Goal: Task Accomplishment & Management: Manage account settings

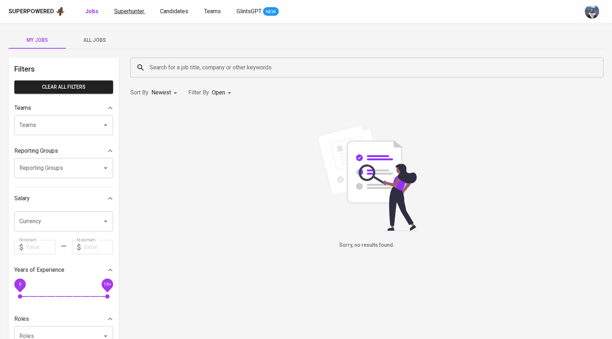
click at [130, 15] on link "Superhunter" at bounding box center [130, 11] width 32 height 9
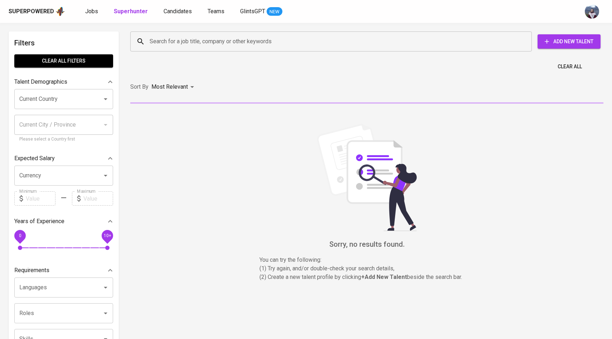
click at [166, 34] on div "Search for a job title, company or other keywords" at bounding box center [331, 42] width 402 height 20
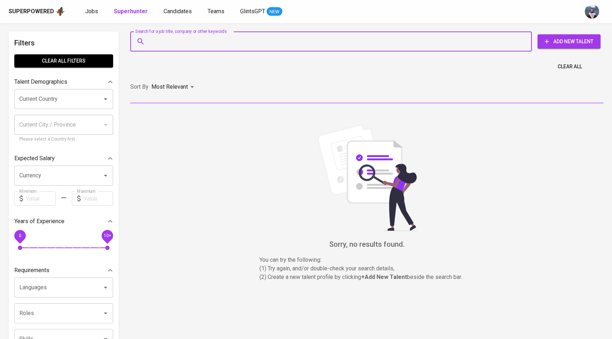
paste input "isyogiariyanto@gmail.com"
type input "isyogiariyanto@gmail.com"
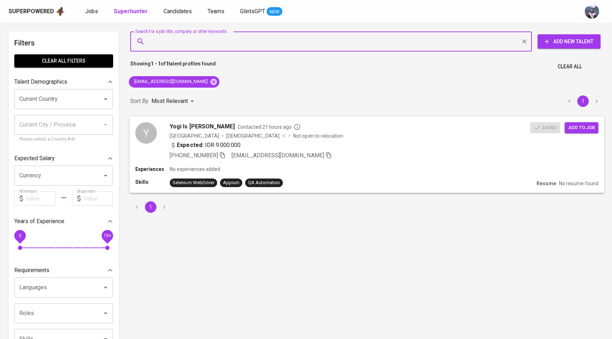
click at [153, 134] on div "Y" at bounding box center [145, 132] width 21 height 21
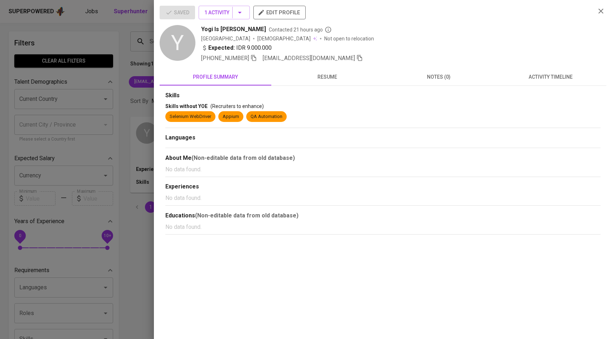
click at [545, 77] on span "activity timeline" at bounding box center [550, 77] width 103 height 9
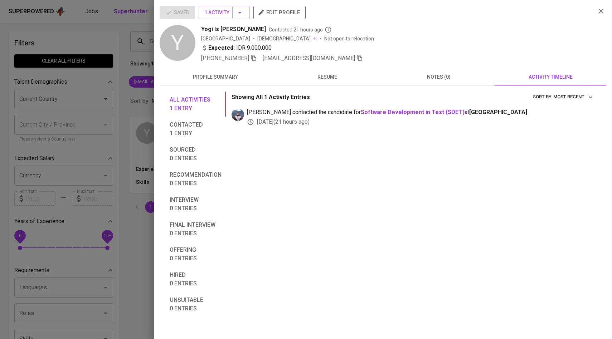
click at [90, 176] on div at bounding box center [306, 169] width 612 height 339
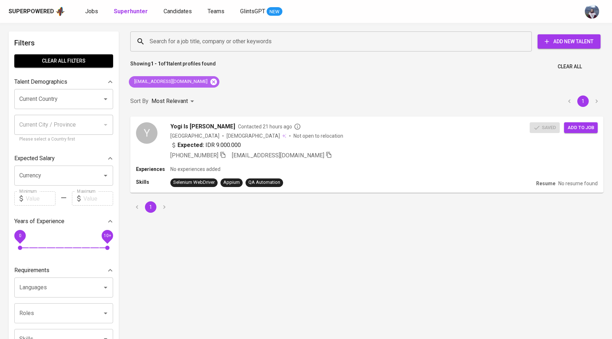
click at [210, 81] on icon at bounding box center [214, 82] width 8 height 8
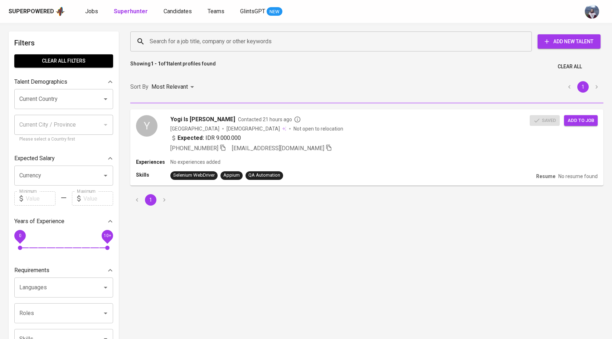
click at [231, 44] on input "Search for a job title, company or other keywords" at bounding box center [333, 42] width 370 height 14
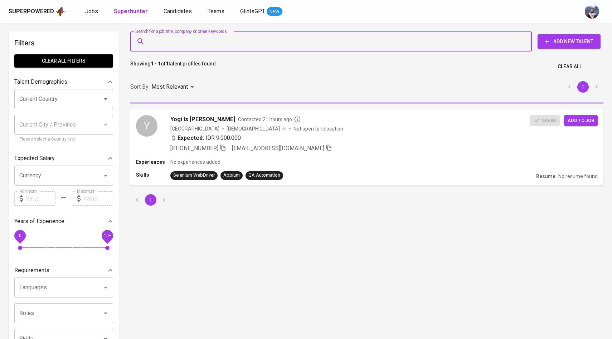
paste input "herdiansyaharip@gmail.com"
type input "herdiansyaharip@gmail.com"
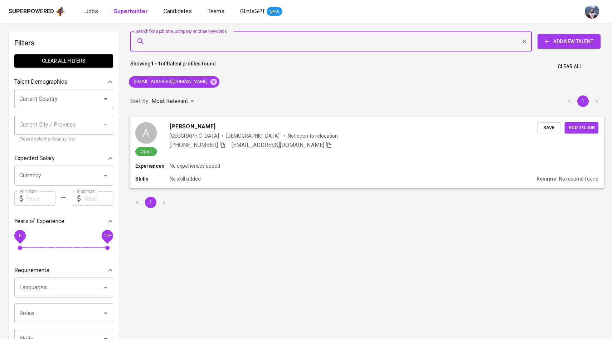
click at [146, 144] on div "A" at bounding box center [145, 132] width 21 height 21
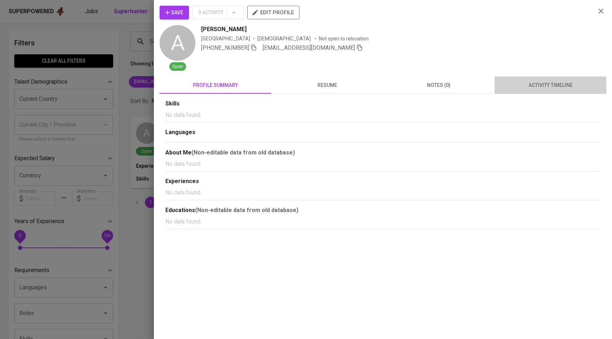
click at [546, 79] on button "activity timeline" at bounding box center [551, 85] width 112 height 17
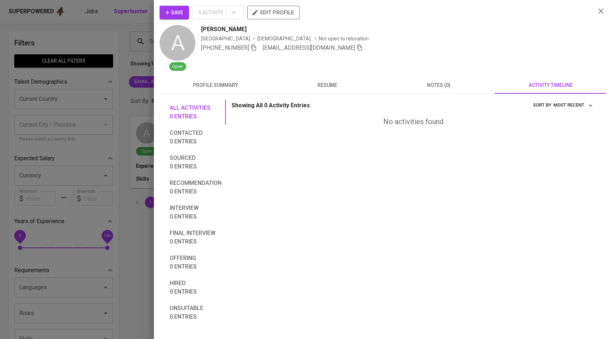
click at [183, 14] on span "Save" at bounding box center [174, 12] width 18 height 9
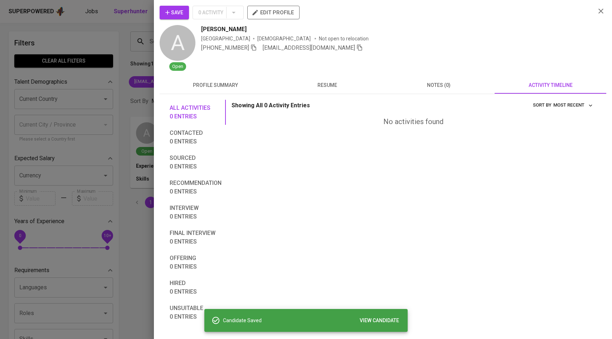
click at [126, 91] on div at bounding box center [306, 169] width 612 height 339
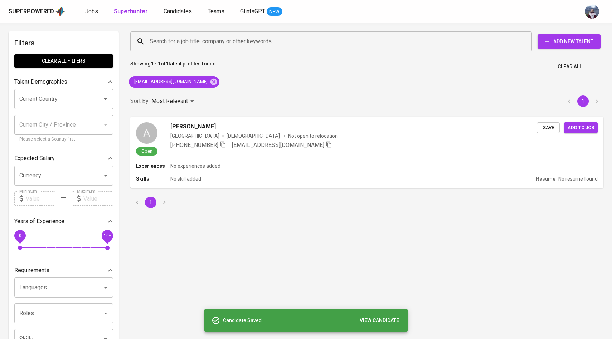
click at [181, 10] on span "Candidates" at bounding box center [178, 11] width 28 height 7
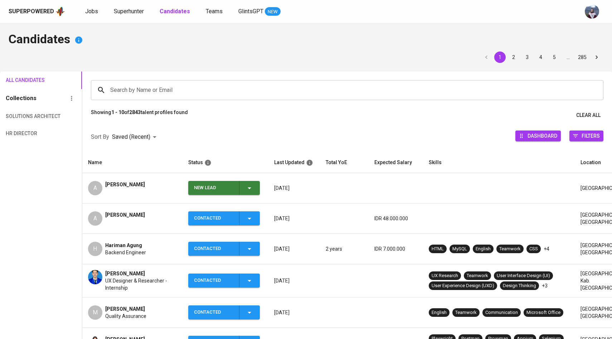
click at [249, 190] on icon "button" at bounding box center [249, 188] width 9 height 9
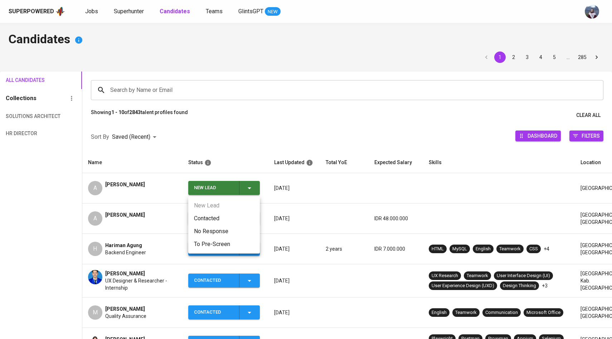
click at [212, 218] on li "Contacted" at bounding box center [224, 218] width 72 height 13
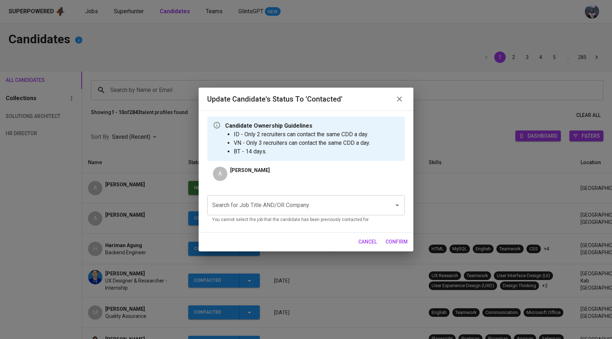
click at [255, 203] on input "Search for Job Title AND/OR Company" at bounding box center [296, 206] width 171 height 14
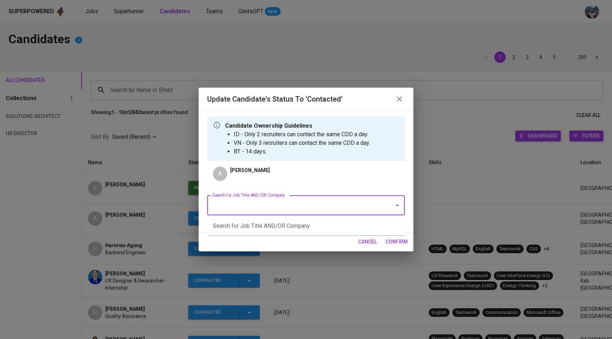
type input "g"
type input "j"
type input "J"
type input "j"
type input "H"
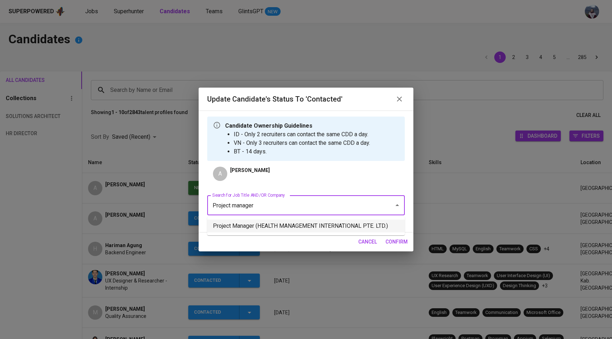
click at [264, 227] on li "Project Manager (HEALTH MANAGEMENT INTERNATIONAL PTE. LTD.)" at bounding box center [306, 226] width 198 height 13
type input "Project manager"
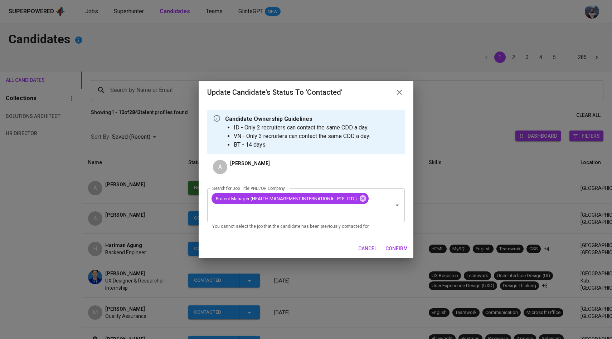
click at [401, 246] on span "confirm" at bounding box center [397, 249] width 22 height 9
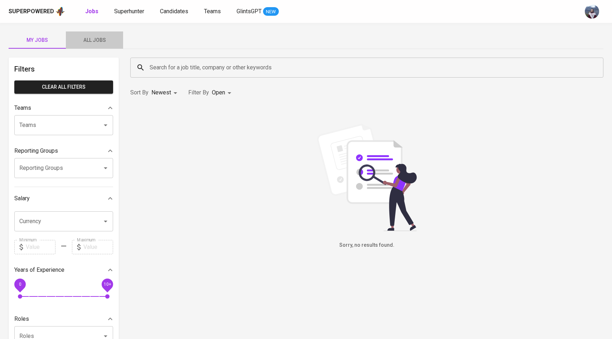
click at [97, 38] on span "All Jobs" at bounding box center [94, 40] width 49 height 9
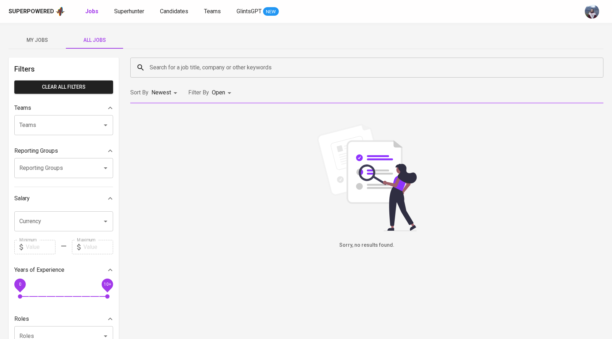
click at [169, 71] on input "Search for a job title, company or other keywords" at bounding box center [369, 68] width 442 height 14
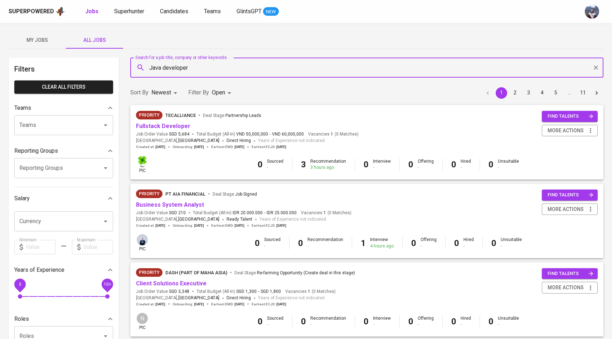
type input "Java developer"
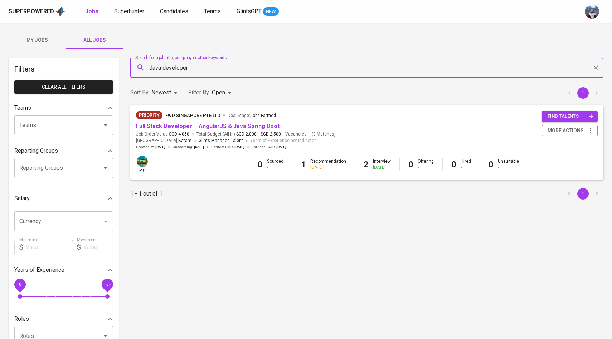
click at [227, 91] on body "Superpowered Jobs Superhunter Candidates Teams GlintsGPT NEW My Jobs All Jobs F…" at bounding box center [306, 244] width 612 height 489
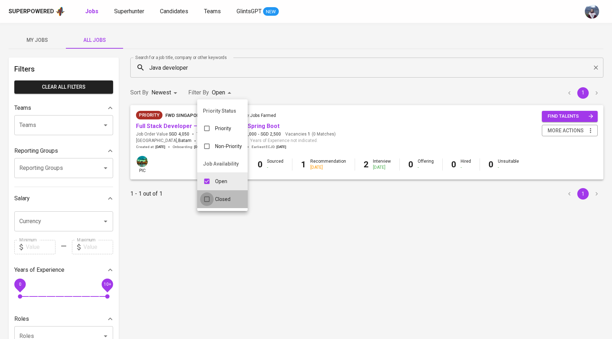
click at [209, 199] on input "checkbox" at bounding box center [207, 200] width 14 height 14
checkbox input "true"
type input "OPEN,CLOSE"
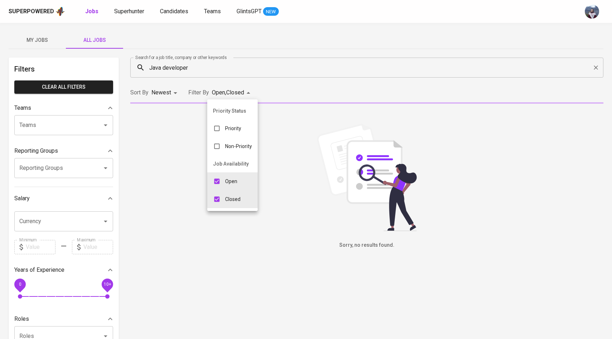
click at [216, 180] on input "checkbox" at bounding box center [217, 182] width 14 height 14
checkbox input "false"
type input "CLOSE"
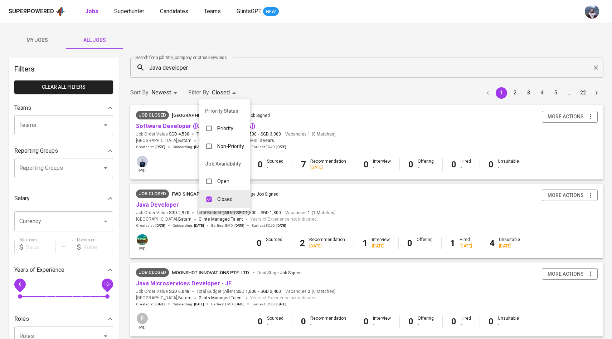
click at [248, 69] on div at bounding box center [306, 169] width 612 height 339
click at [184, 127] on link "Software Developer (Java)" at bounding box center [195, 126] width 119 height 7
click at [135, 11] on span "Superhunter" at bounding box center [129, 11] width 30 height 7
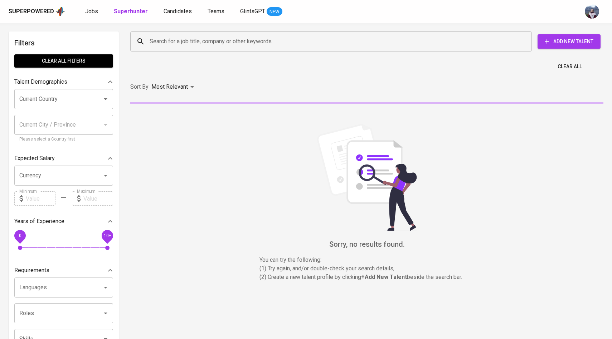
click at [189, 47] on input "Search for a job title, company or other keywords" at bounding box center [333, 42] width 370 height 14
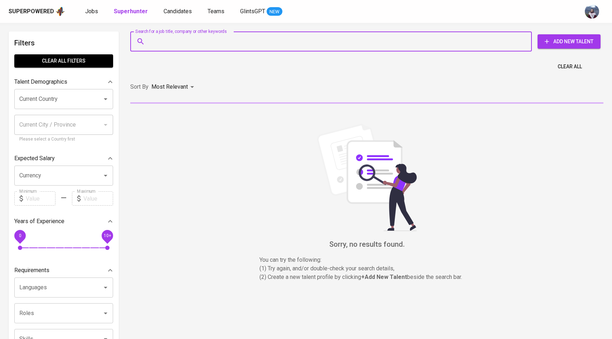
paste input "hariman16@gmail.com"
type input "hariman16@gmail.com"
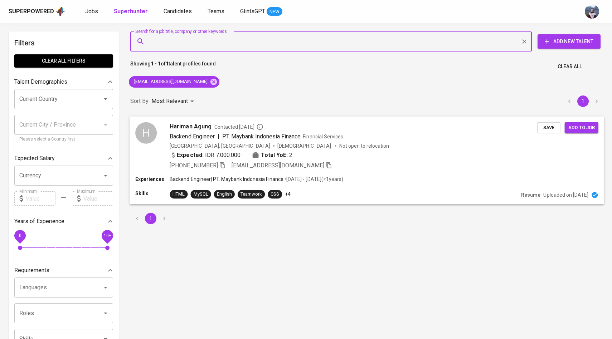
click at [143, 140] on div "H" at bounding box center [145, 132] width 21 height 21
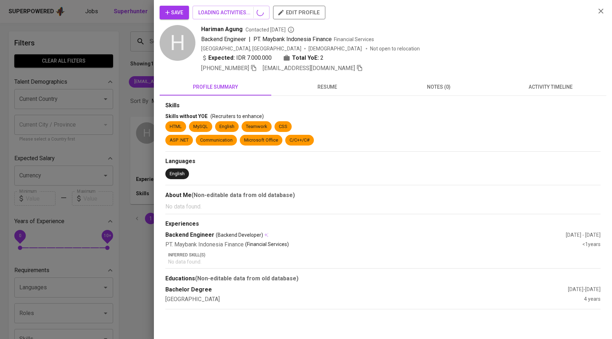
click at [555, 93] on button "activity timeline" at bounding box center [551, 86] width 112 height 17
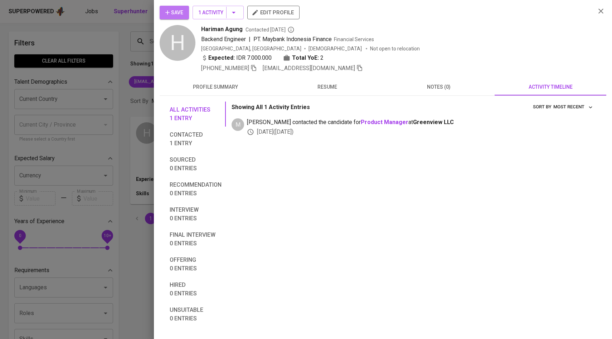
click at [170, 14] on icon "button" at bounding box center [167, 12] width 7 height 7
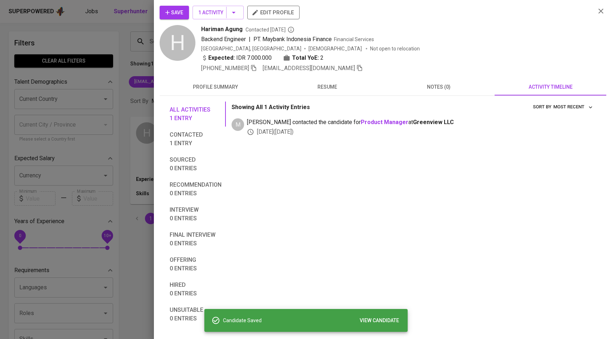
click at [130, 86] on div at bounding box center [306, 169] width 612 height 339
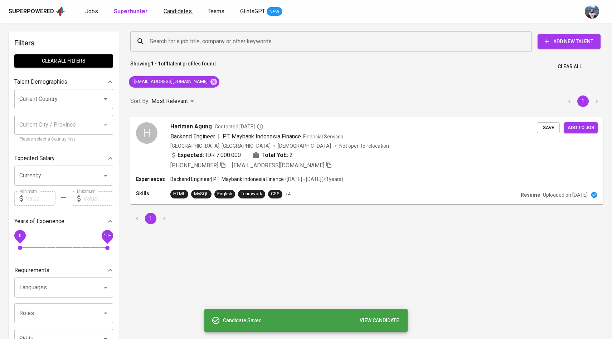
click at [188, 14] on span "Candidates" at bounding box center [178, 11] width 28 height 7
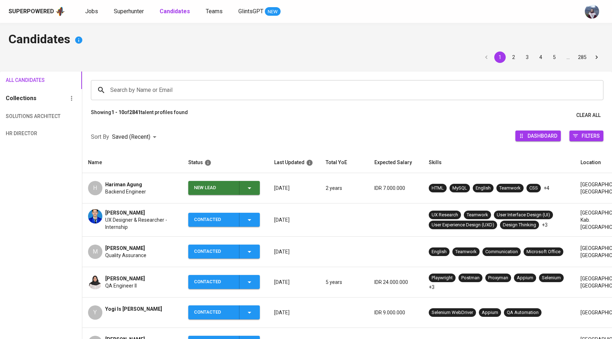
click at [254, 192] on icon "button" at bounding box center [249, 188] width 9 height 9
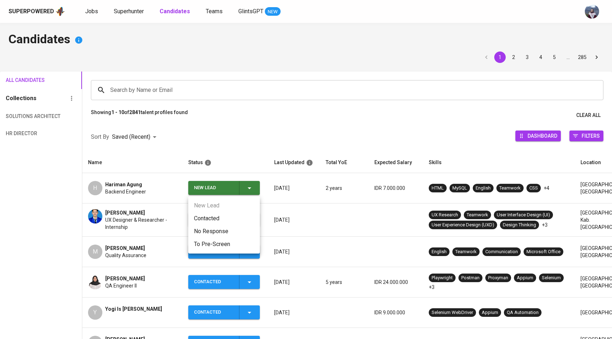
click at [215, 216] on li "Contacted" at bounding box center [224, 218] width 72 height 13
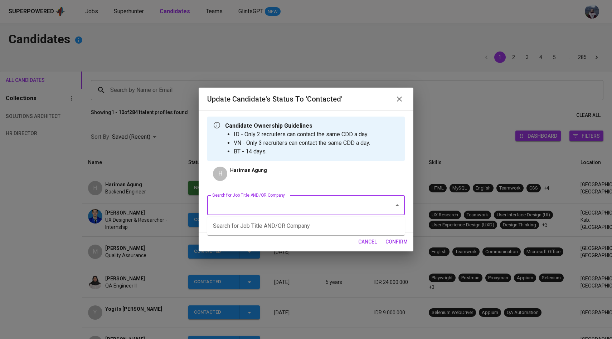
click at [254, 210] on input "Search for Job Title AND/OR Company" at bounding box center [296, 206] width 171 height 14
type input "s"
type input "H"
click at [304, 224] on li "Project Manager (HEALTH MANAGEMENT INTERNATIONAL PTE. LTD.)" at bounding box center [306, 226] width 198 height 13
type input "Pr"
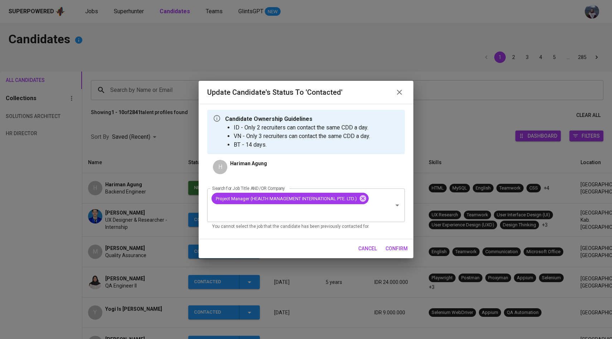
click at [393, 250] on span "confirm" at bounding box center [397, 249] width 22 height 9
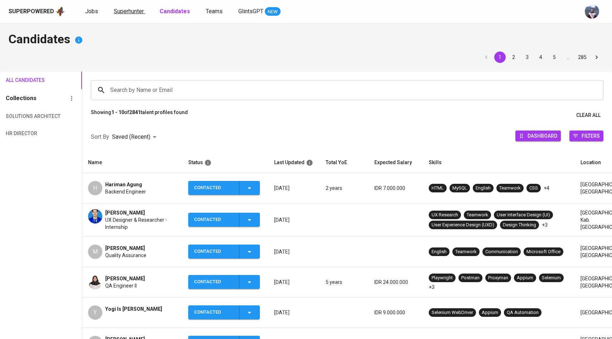
click at [133, 13] on span "Superhunter" at bounding box center [129, 11] width 30 height 7
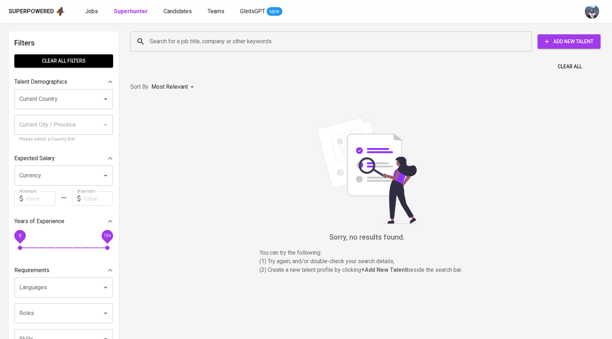
click at [165, 46] on input "Search for a job title, company or other keywords" at bounding box center [333, 42] width 370 height 14
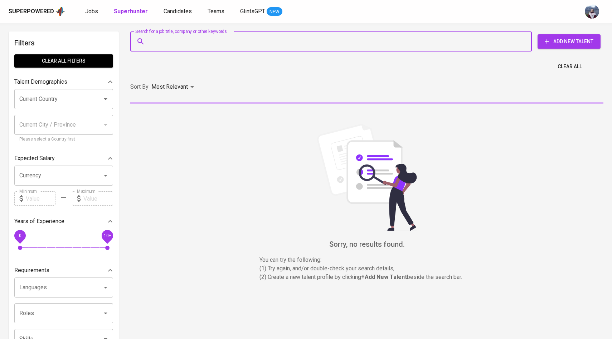
paste input "andidananto@gmail.com"
type input "andidananto@gmail.com"
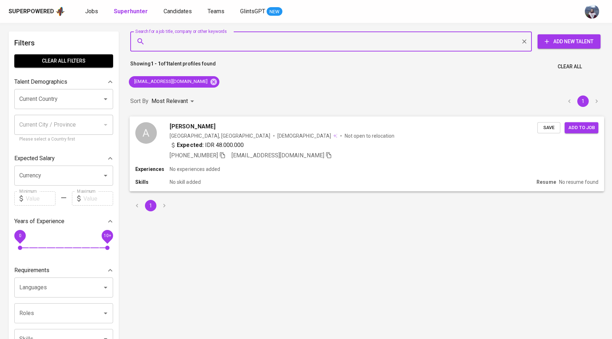
click at [153, 129] on div "A" at bounding box center [145, 132] width 21 height 21
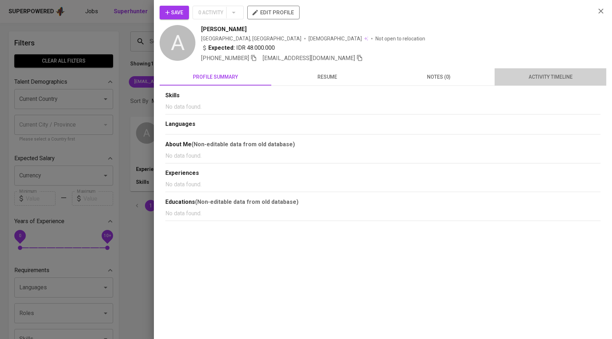
click at [529, 78] on span "activity timeline" at bounding box center [550, 77] width 103 height 9
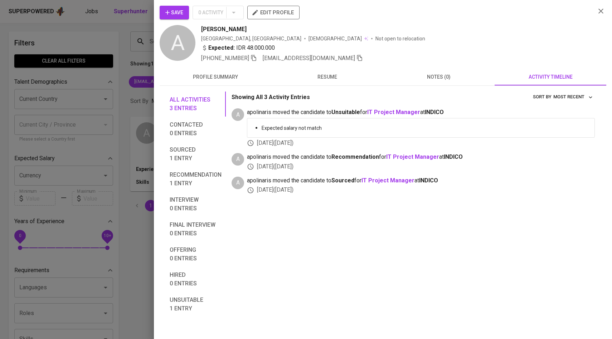
click at [171, 14] on span "Save" at bounding box center [174, 12] width 18 height 9
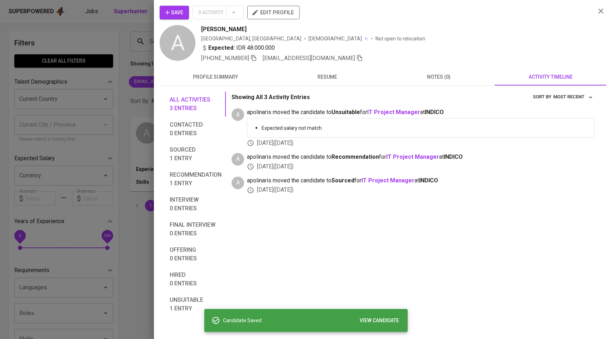
click at [140, 88] on div at bounding box center [306, 169] width 612 height 339
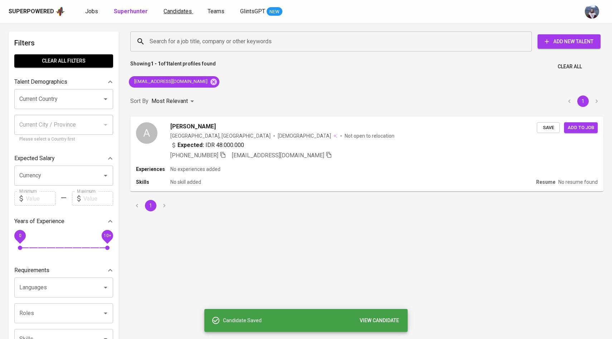
click at [175, 9] on span "Candidates" at bounding box center [178, 11] width 28 height 7
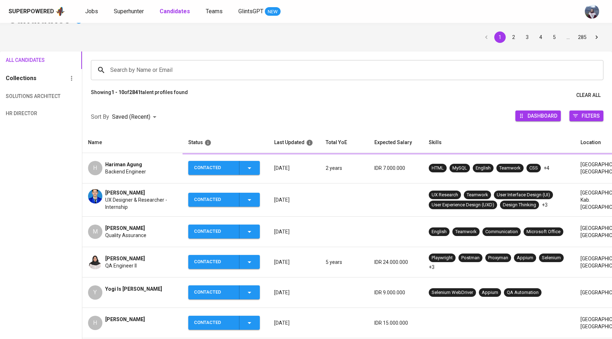
scroll to position [22, 0]
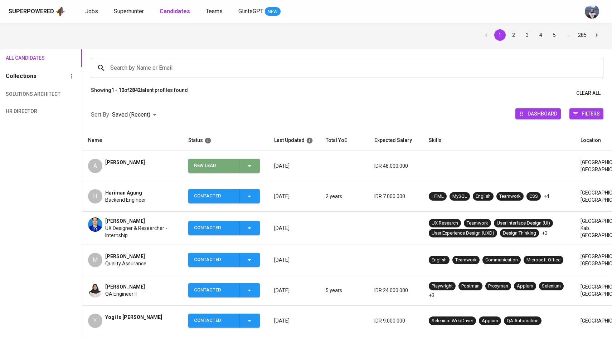
click at [253, 171] on div "New Lead" at bounding box center [224, 166] width 60 height 14
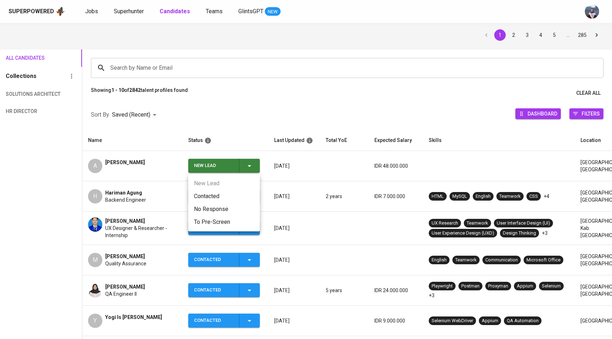
click at [228, 192] on li "Contacted" at bounding box center [224, 196] width 72 height 13
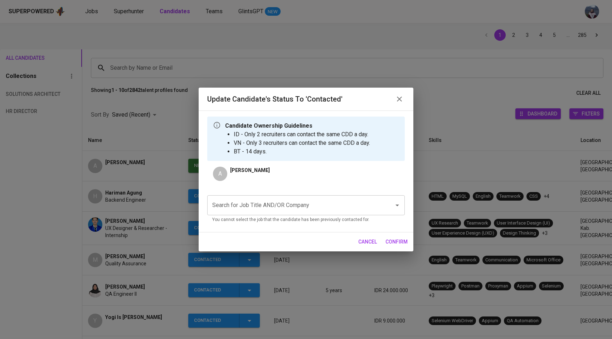
click at [274, 203] on input "Search for Job Title AND/OR Company" at bounding box center [296, 206] width 171 height 14
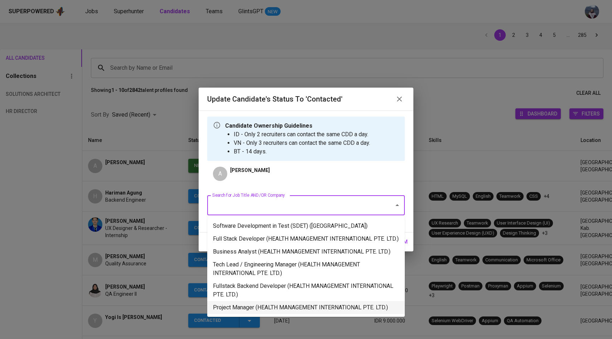
click at [285, 313] on li "Project Manager (HEALTH MANAGEMENT INTERNATIONAL PTE. LTD.)" at bounding box center [306, 307] width 198 height 13
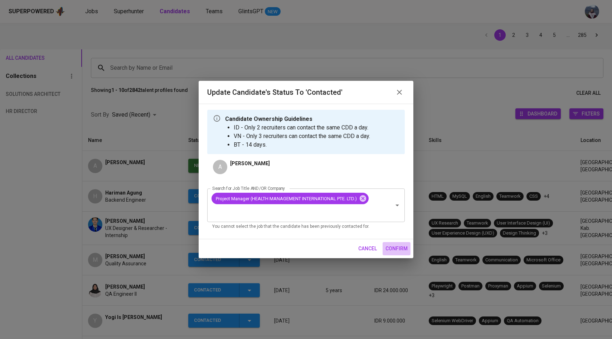
click at [396, 246] on span "confirm" at bounding box center [397, 249] width 22 height 9
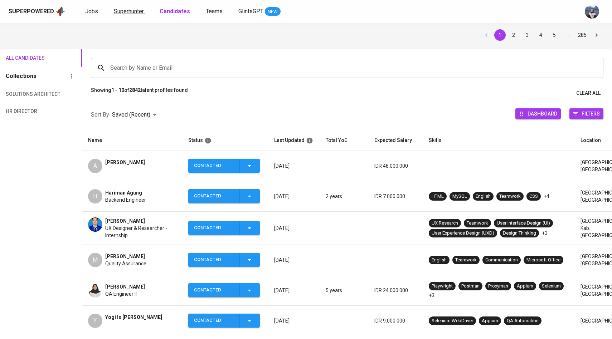
click at [134, 12] on span "Superhunter" at bounding box center [129, 11] width 30 height 7
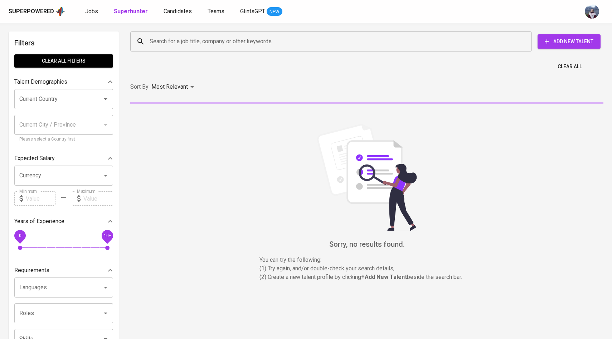
click at [168, 44] on input "Search for a job title, company or other keywords" at bounding box center [333, 42] width 370 height 14
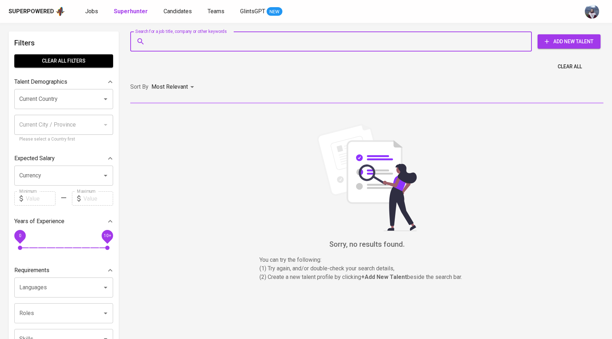
paste input "rafsanjani_zuwan@yahoo.com"
type input "rafsanjani_zuwan@yahoo.com"
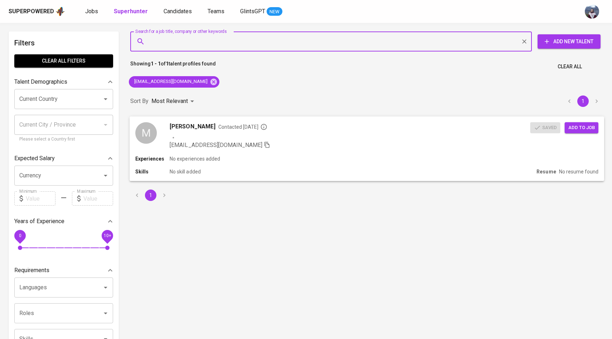
click at [156, 138] on div "M" at bounding box center [145, 132] width 21 height 21
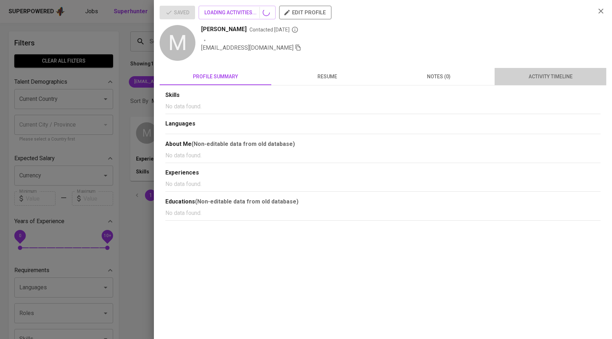
click at [536, 79] on span "activity timeline" at bounding box center [550, 76] width 103 height 9
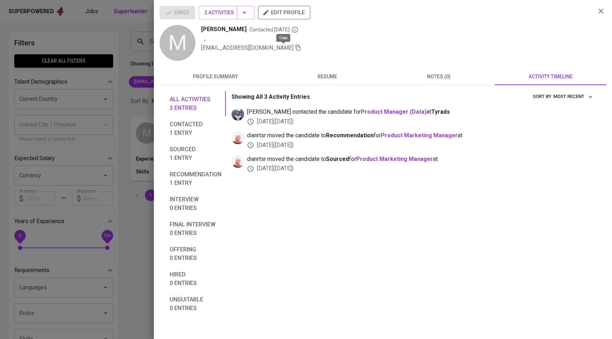
click at [295, 48] on icon "button" at bounding box center [298, 47] width 6 height 6
click at [109, 98] on div at bounding box center [306, 169] width 612 height 339
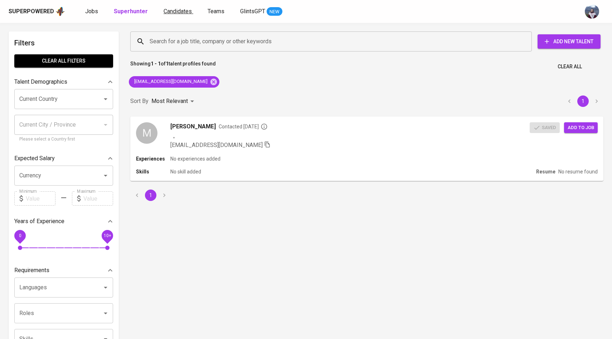
click at [181, 11] on span "Candidates" at bounding box center [178, 11] width 28 height 7
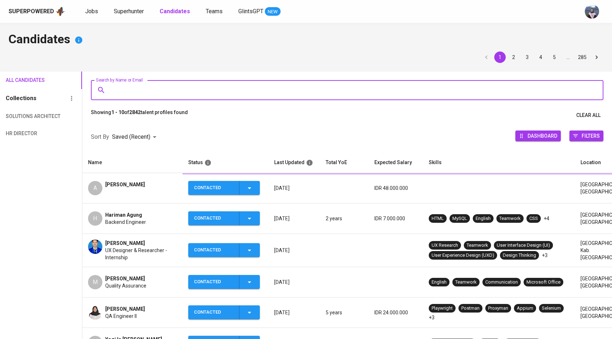
click at [162, 95] on input "Search by Name or Email" at bounding box center [348, 90] width 481 height 14
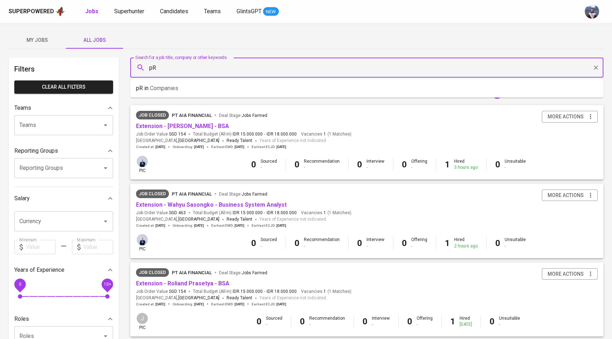
type input "p"
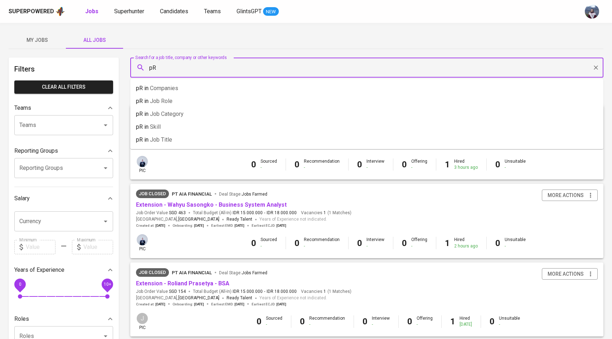
type input "p"
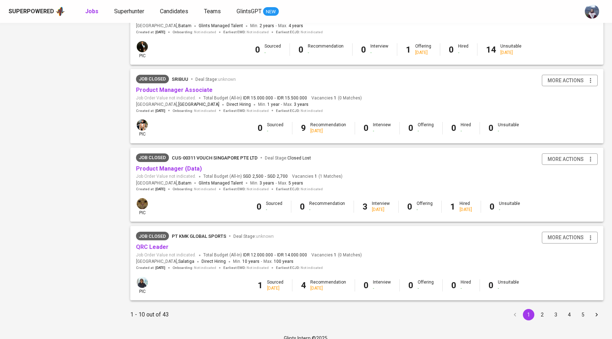
scroll to position [599, 0]
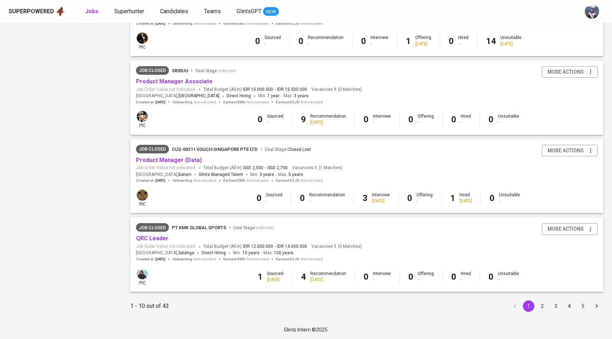
click at [541, 307] on button "2" at bounding box center [542, 306] width 11 height 11
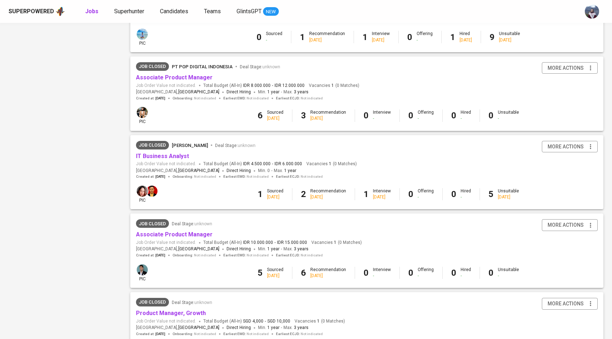
scroll to position [593, 0]
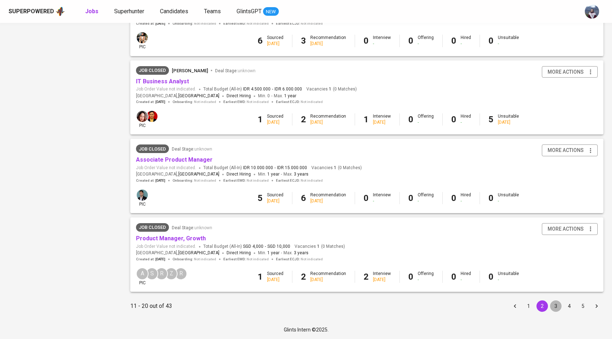
click at [558, 309] on button "3" at bounding box center [555, 306] width 11 height 11
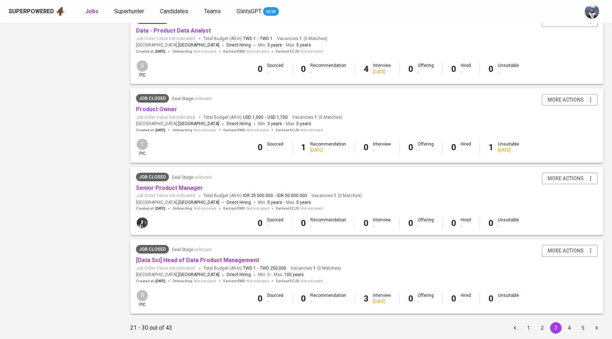
scroll to position [593, 0]
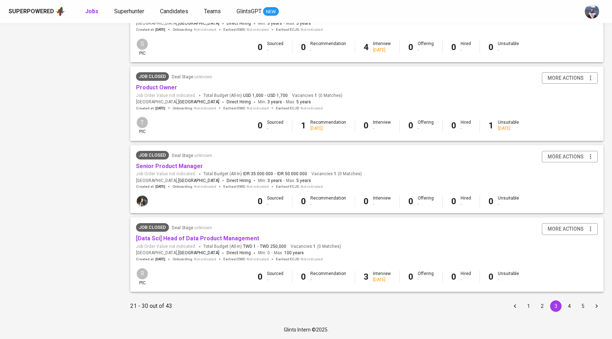
click at [571, 307] on button "4" at bounding box center [569, 306] width 11 height 11
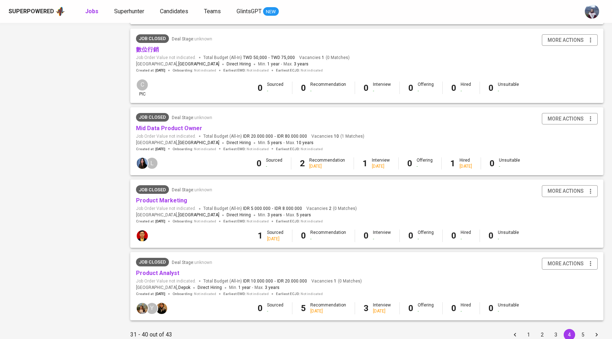
scroll to position [580, 0]
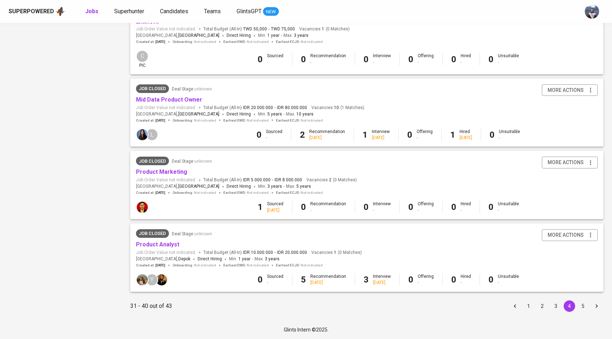
click at [580, 304] on button "5" at bounding box center [583, 306] width 11 height 11
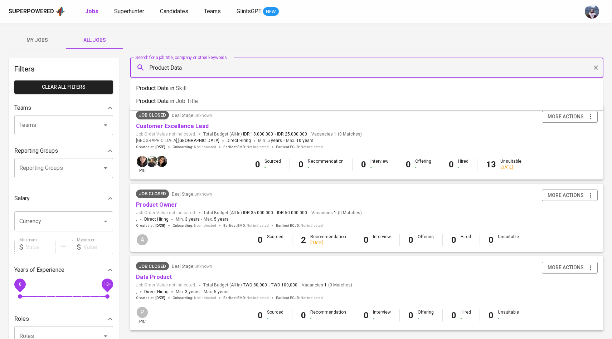
click at [192, 70] on input "Product Data" at bounding box center [369, 68] width 442 height 14
type input "P"
